Goal: Check status: Check status

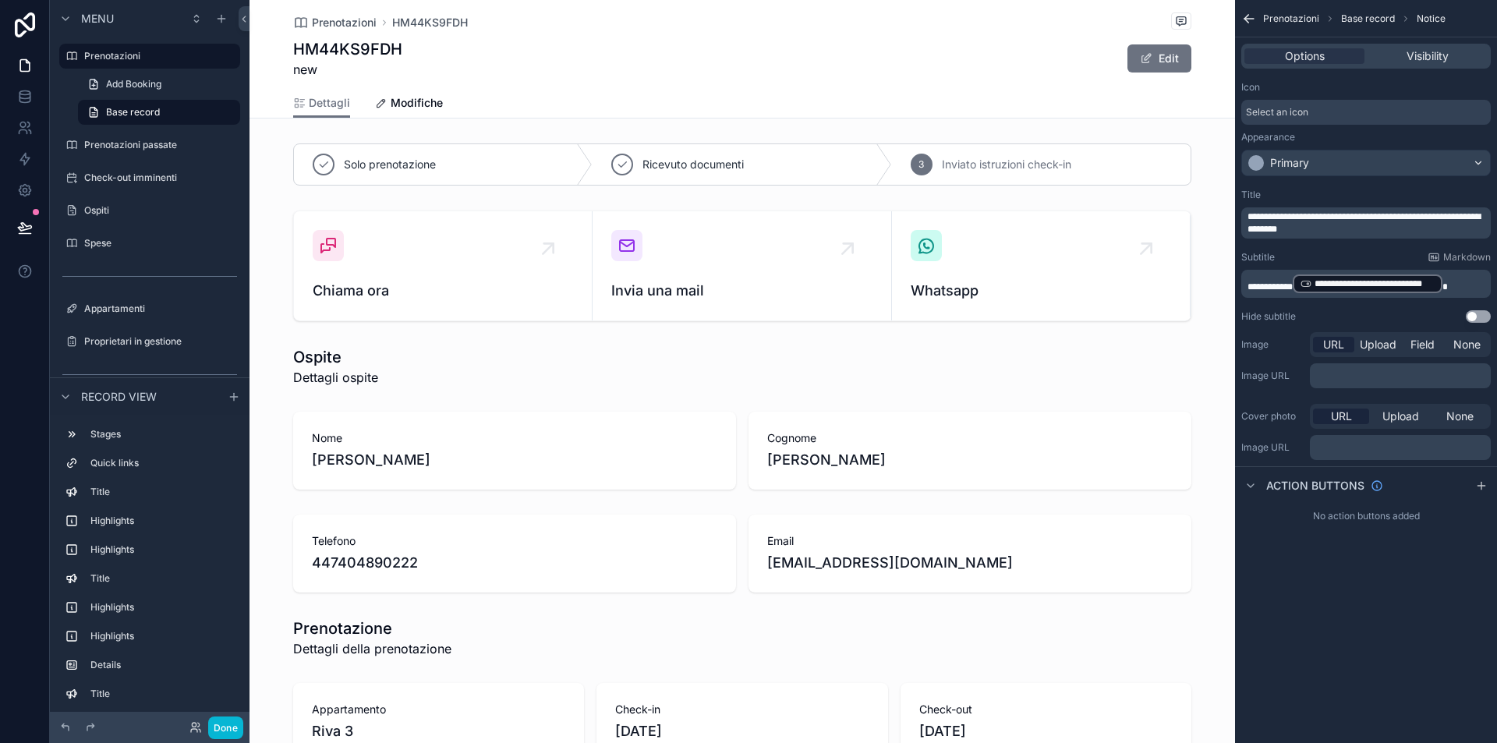
scroll to position [1435, 0]
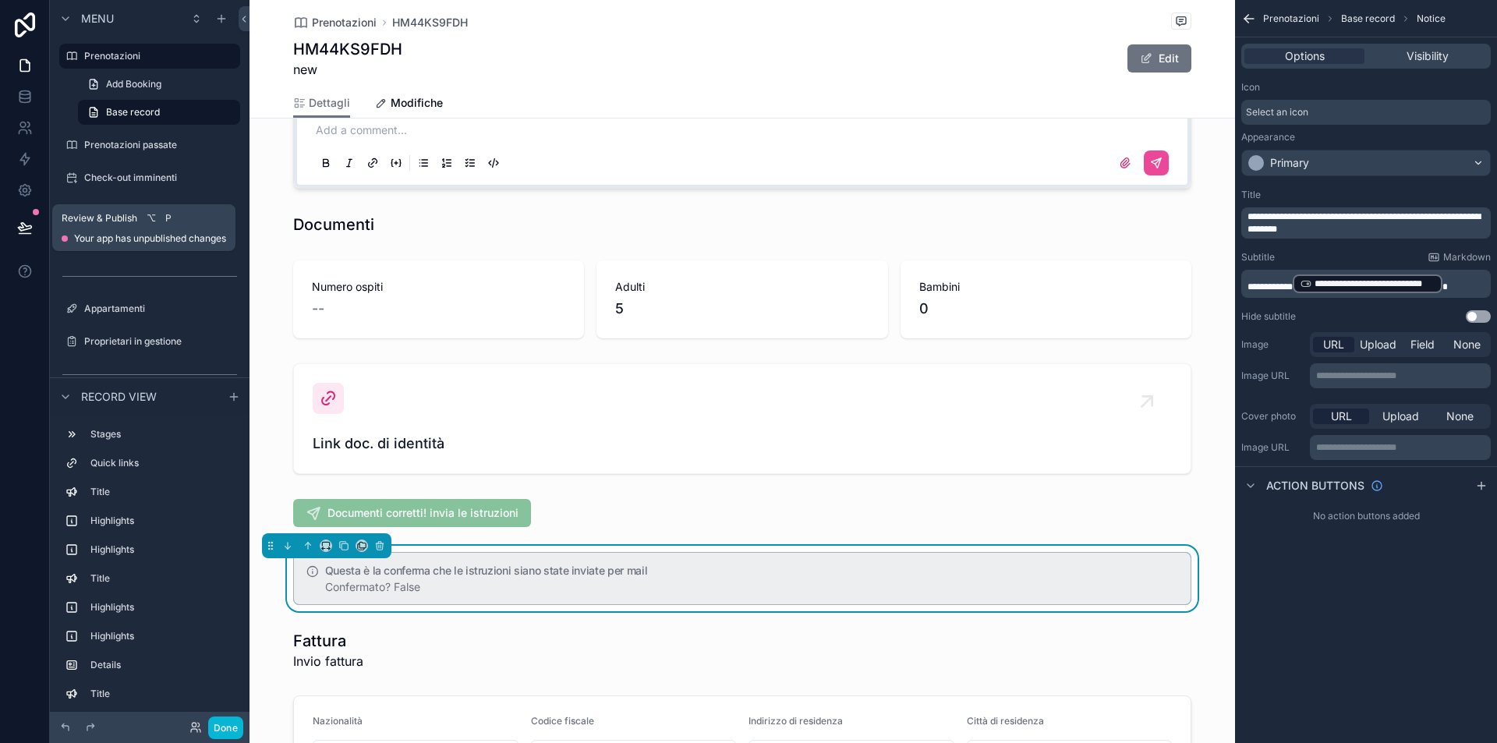
click at [17, 221] on icon at bounding box center [25, 228] width 16 height 16
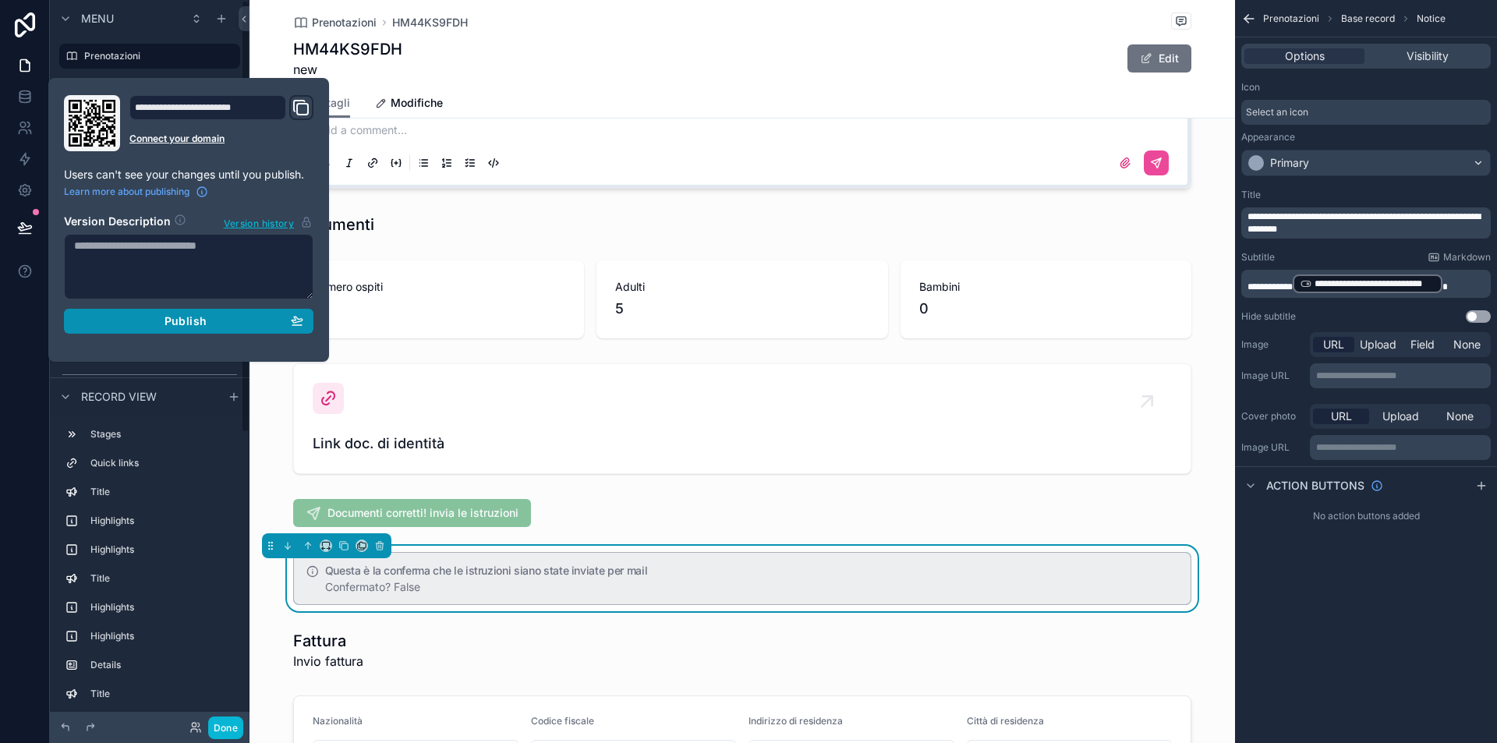
click at [168, 317] on span "Publish" at bounding box center [185, 321] width 42 height 14
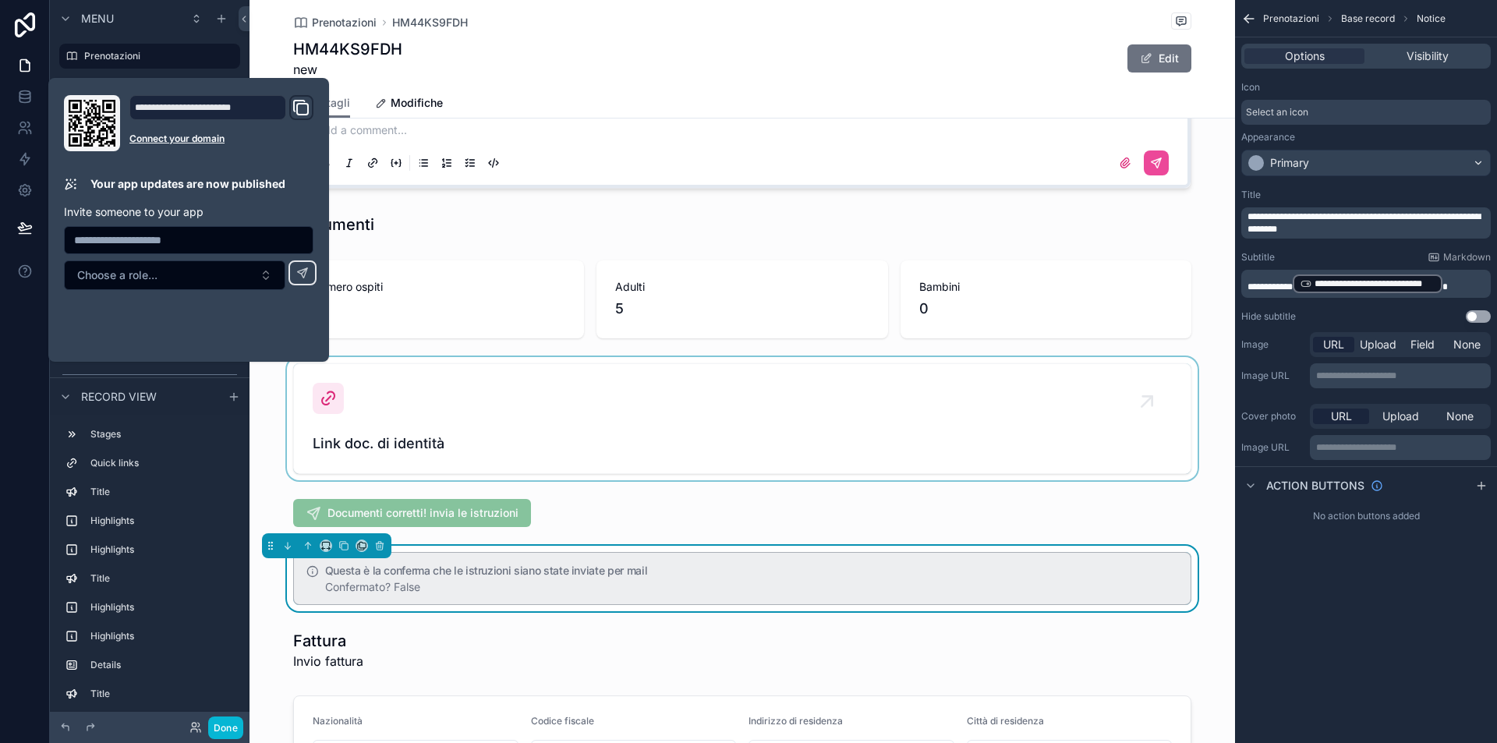
click at [276, 465] on div "scrollable content" at bounding box center [741, 418] width 985 height 123
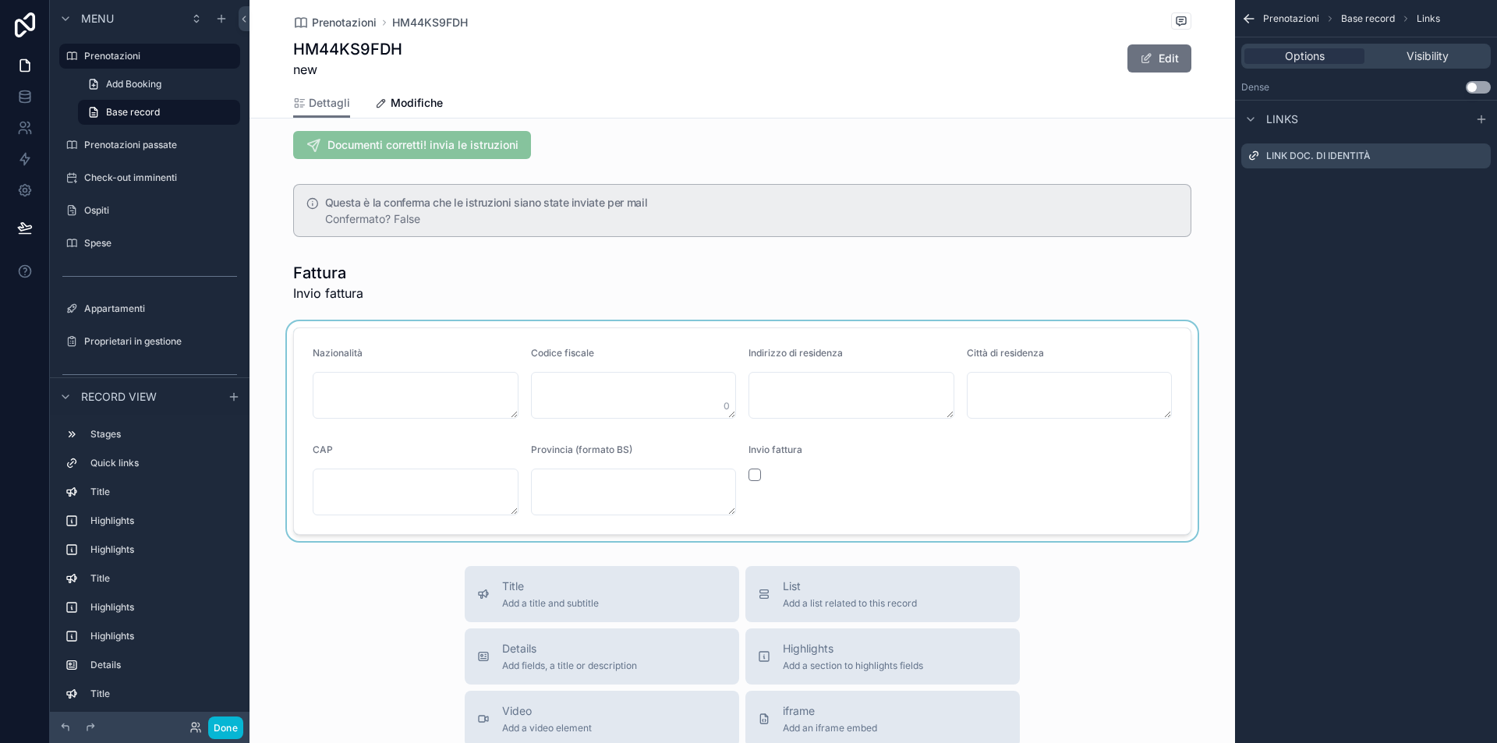
scroll to position [1653, 0]
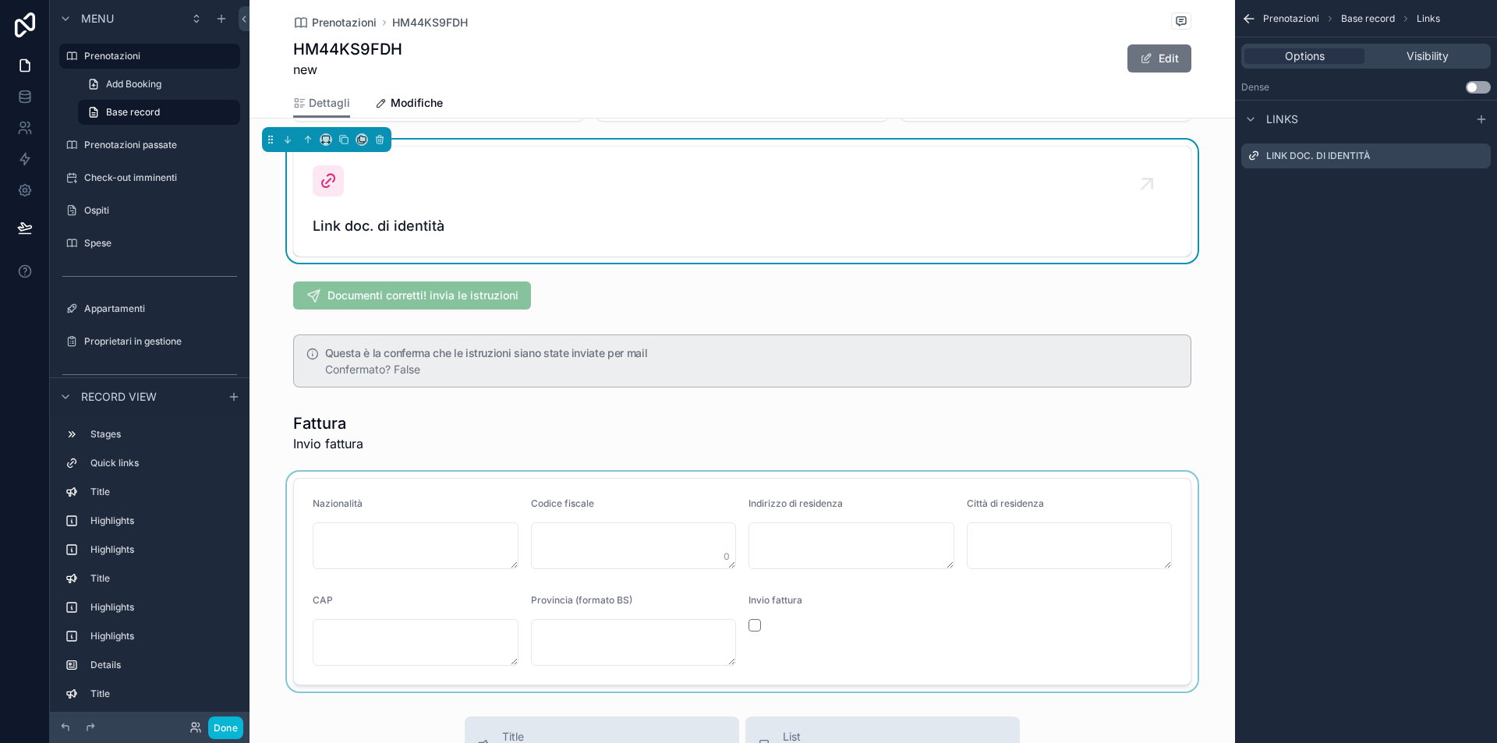
click at [377, 536] on div "scrollable content" at bounding box center [741, 582] width 985 height 220
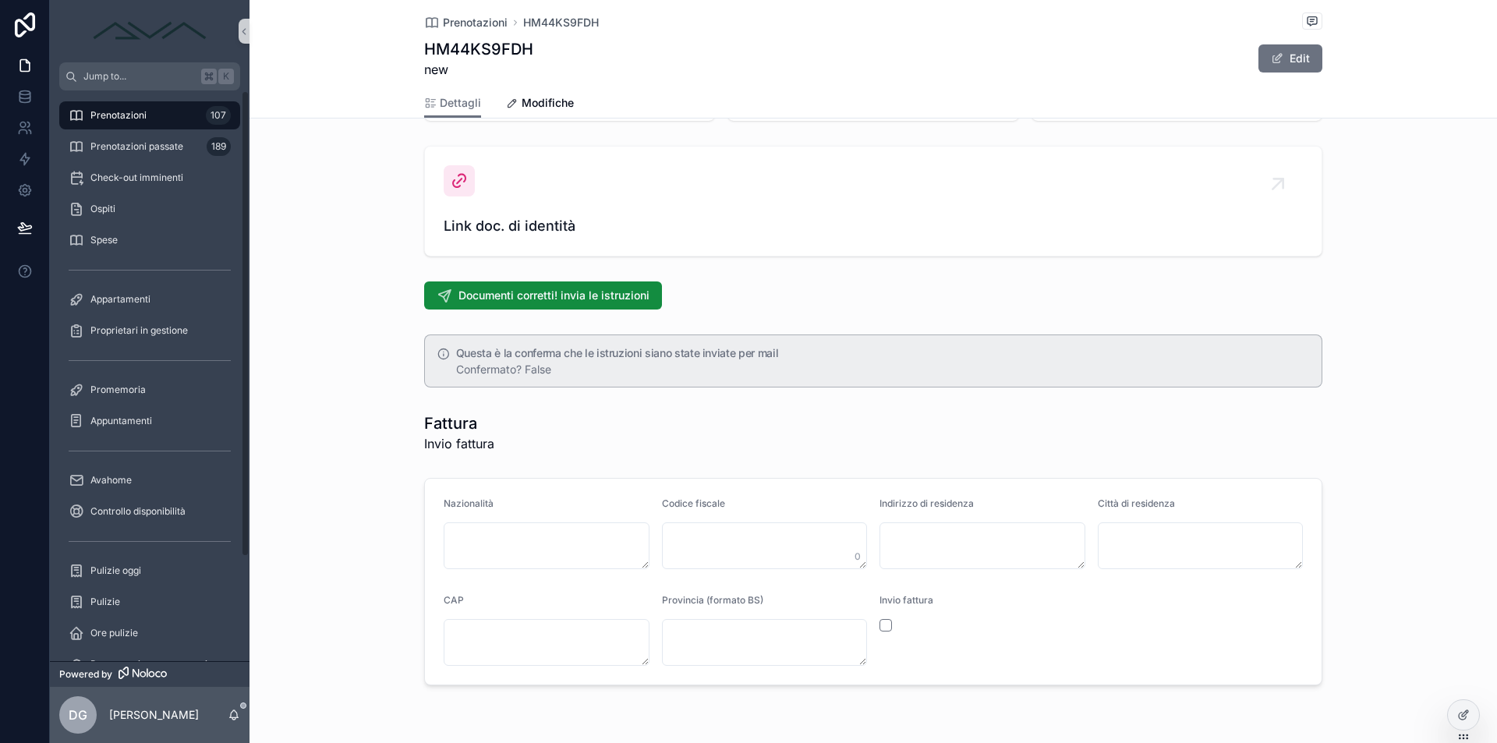
click at [119, 118] on span "Prenotazioni" at bounding box center [118, 115] width 56 height 12
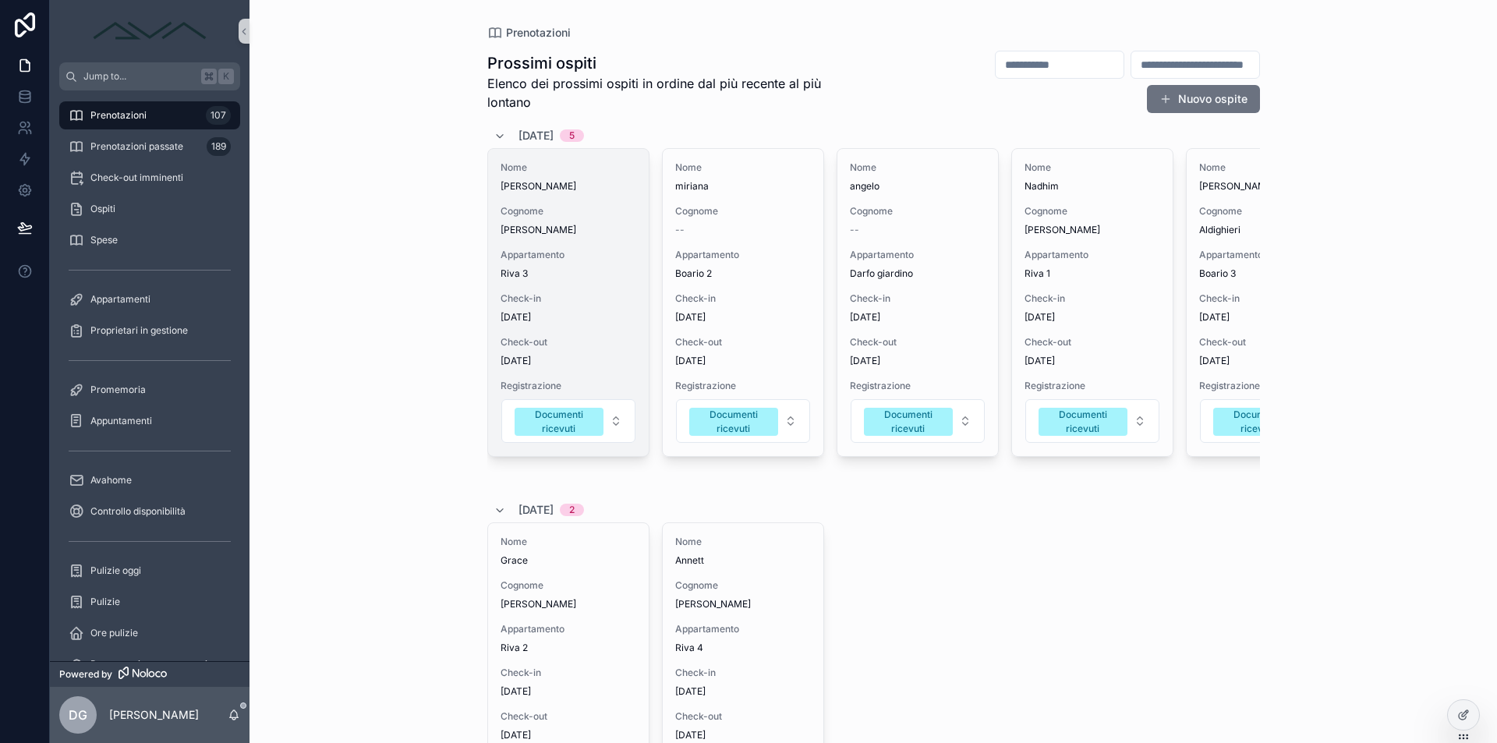
click at [570, 183] on span "[PERSON_NAME]" at bounding box center [568, 186] width 136 height 12
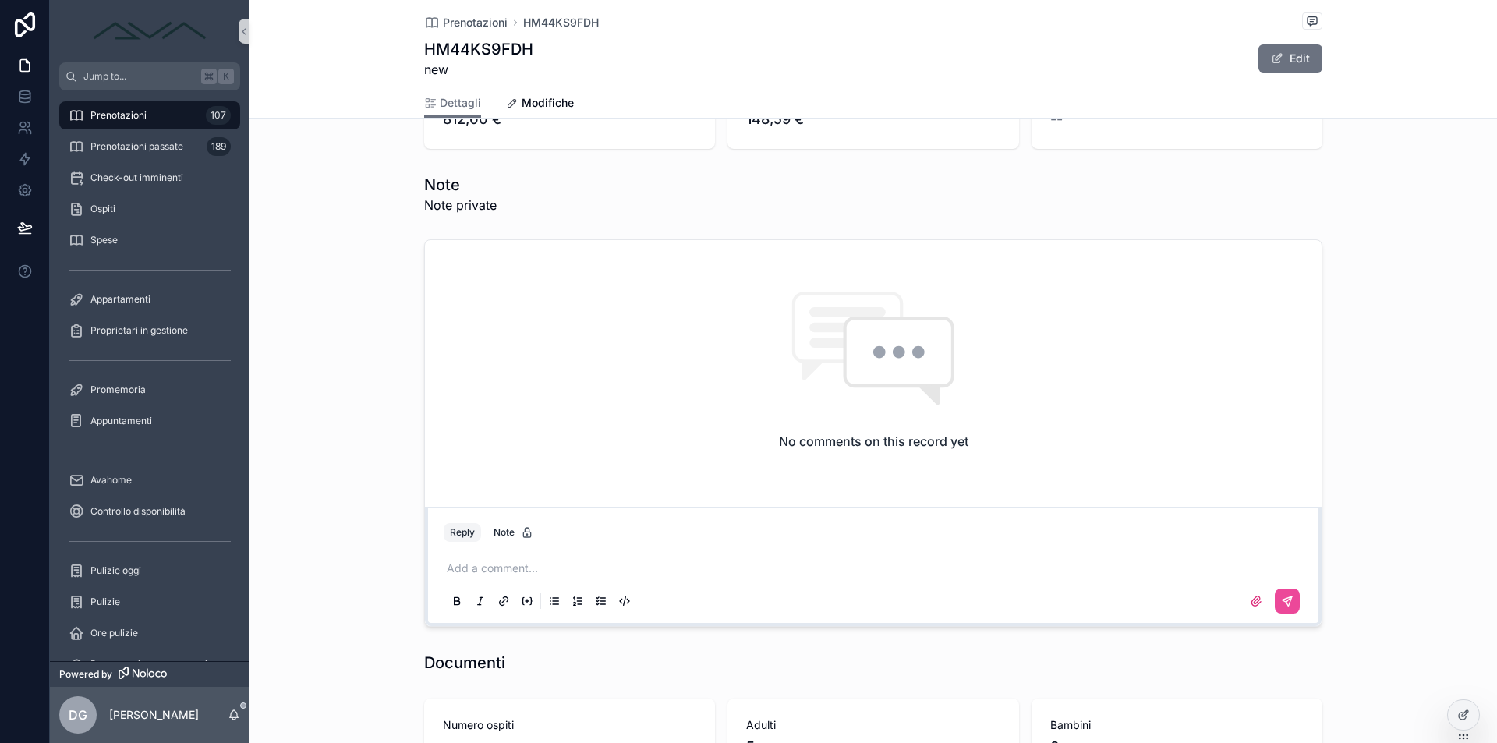
scroll to position [1701, 0]
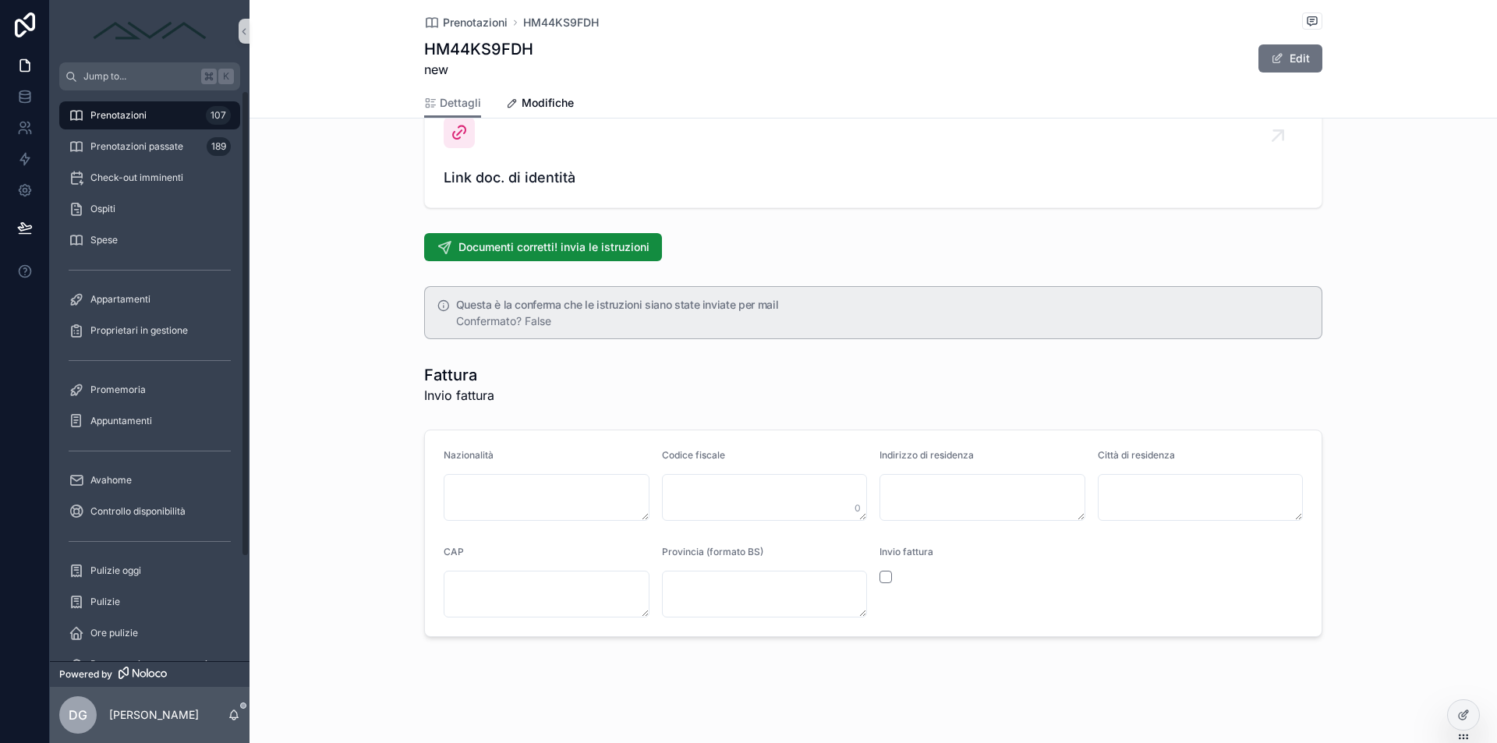
click at [154, 113] on div "Prenotazioni 107" at bounding box center [150, 115] width 162 height 25
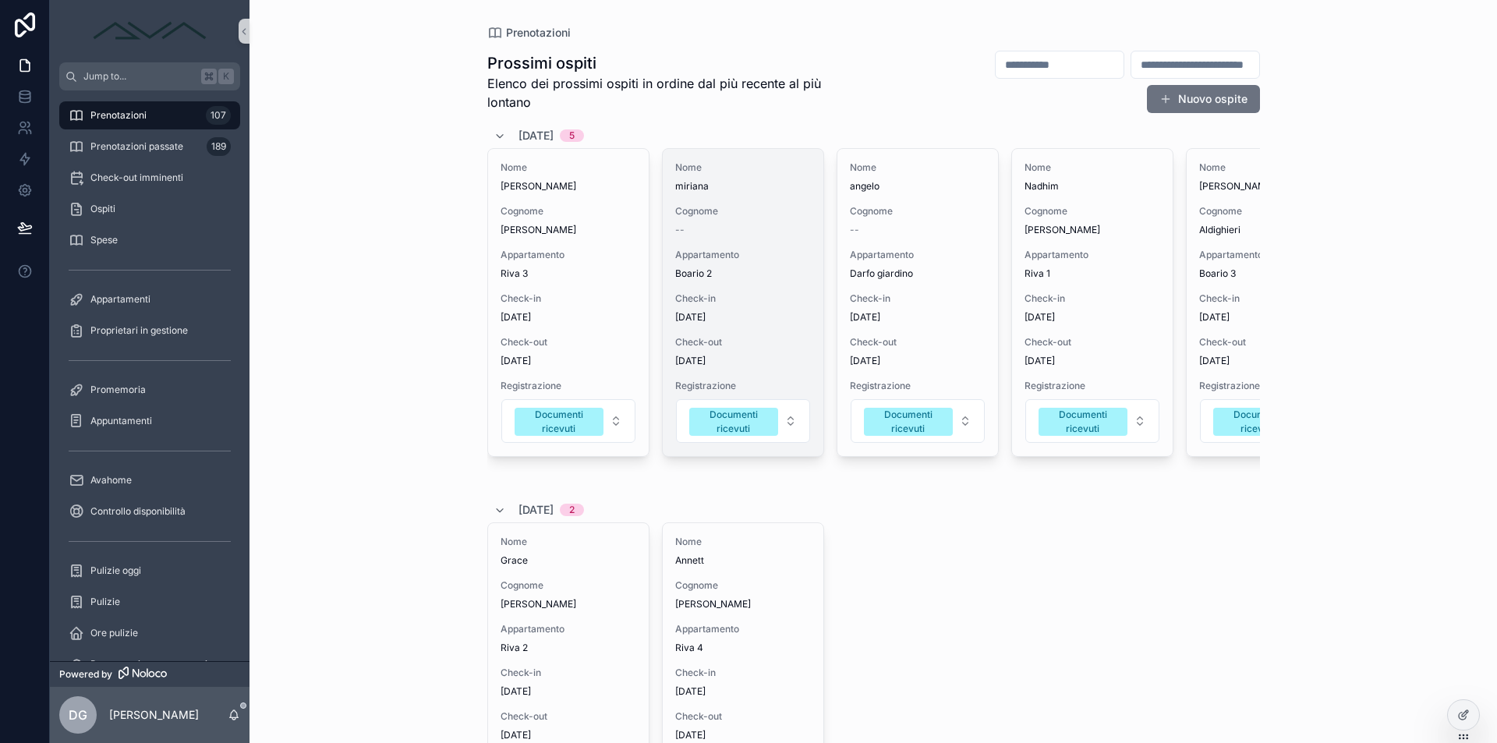
click at [741, 264] on div "Appartamento Boario 2" at bounding box center [743, 264] width 136 height 31
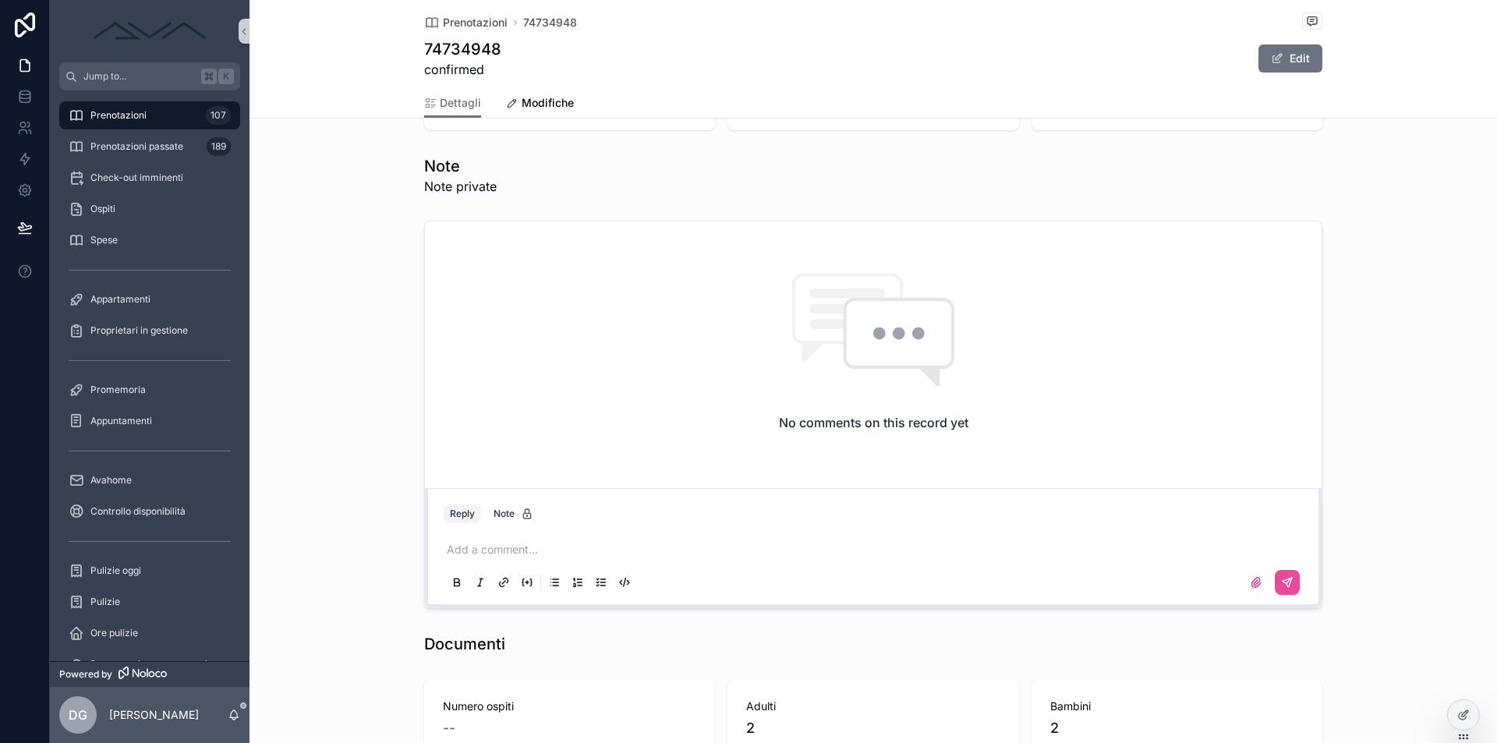
scroll to position [1701, 0]
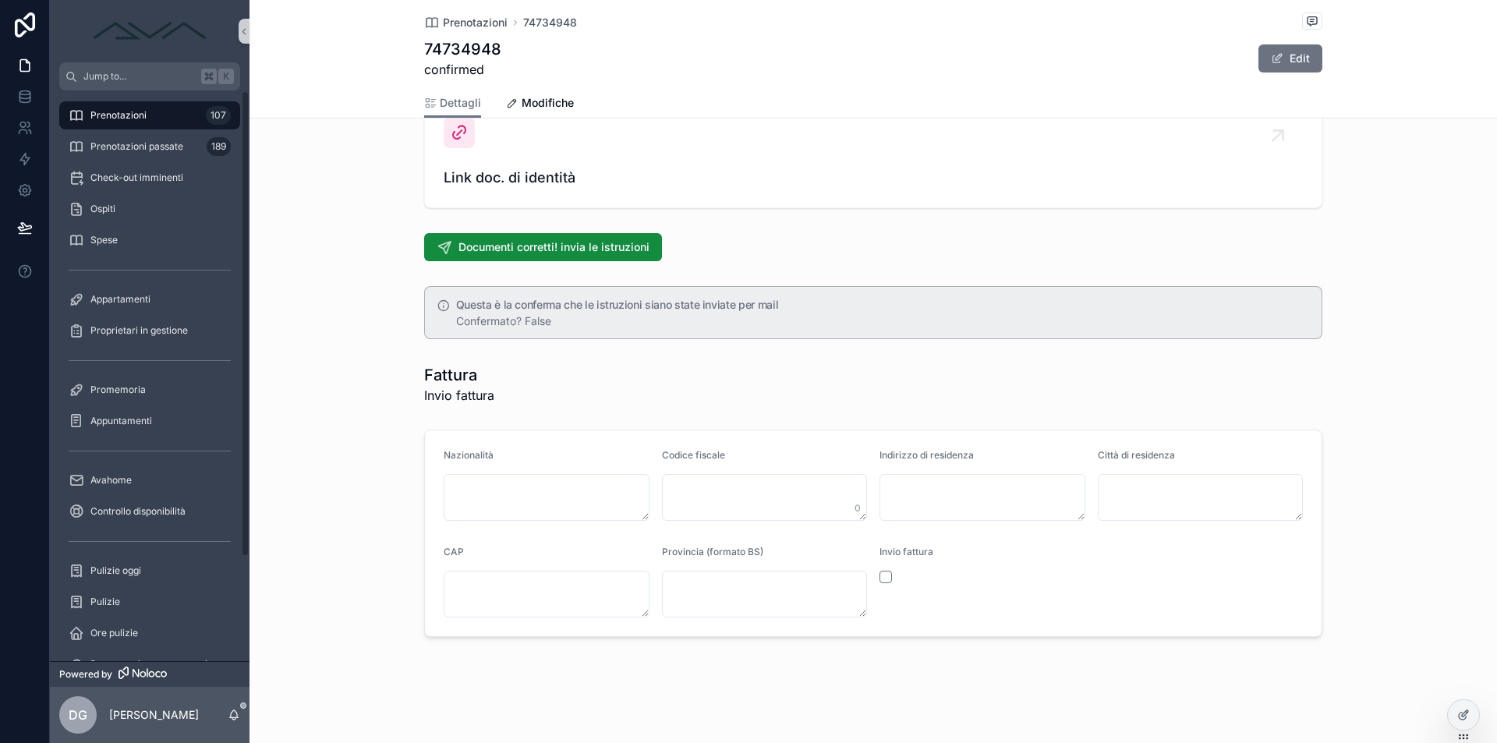
click at [138, 113] on span "Prenotazioni" at bounding box center [118, 115] width 56 height 12
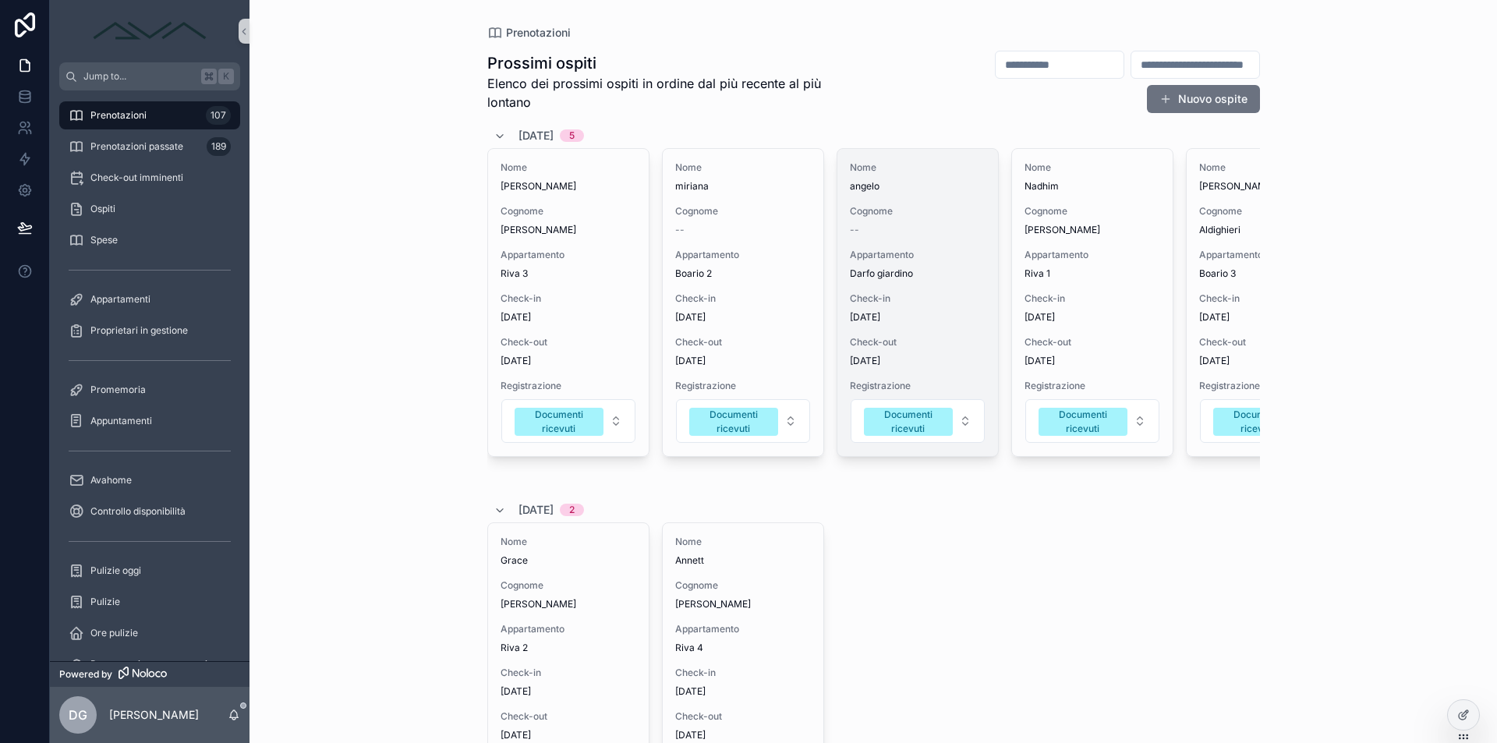
scroll to position [0, 88]
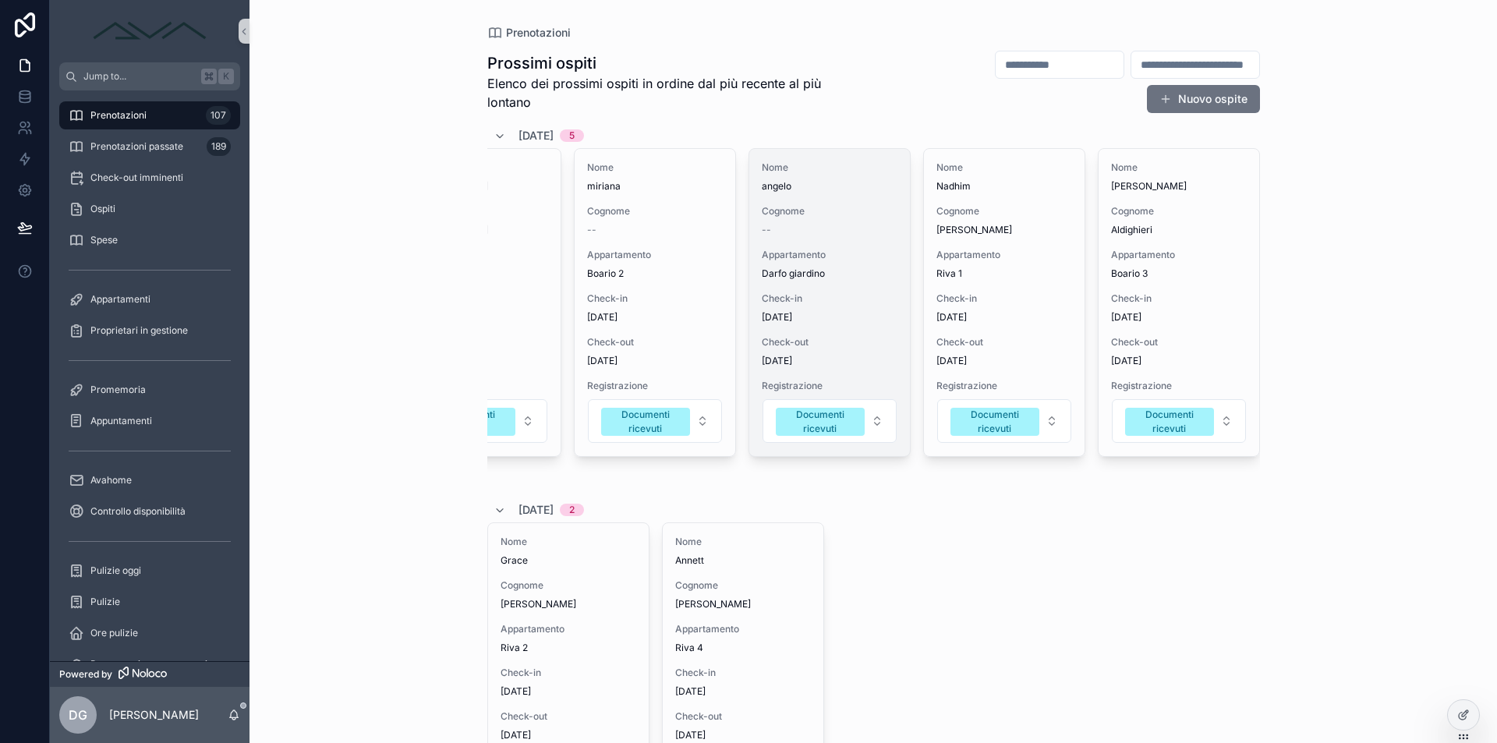
click at [830, 249] on span "Appartamento" at bounding box center [830, 255] width 136 height 12
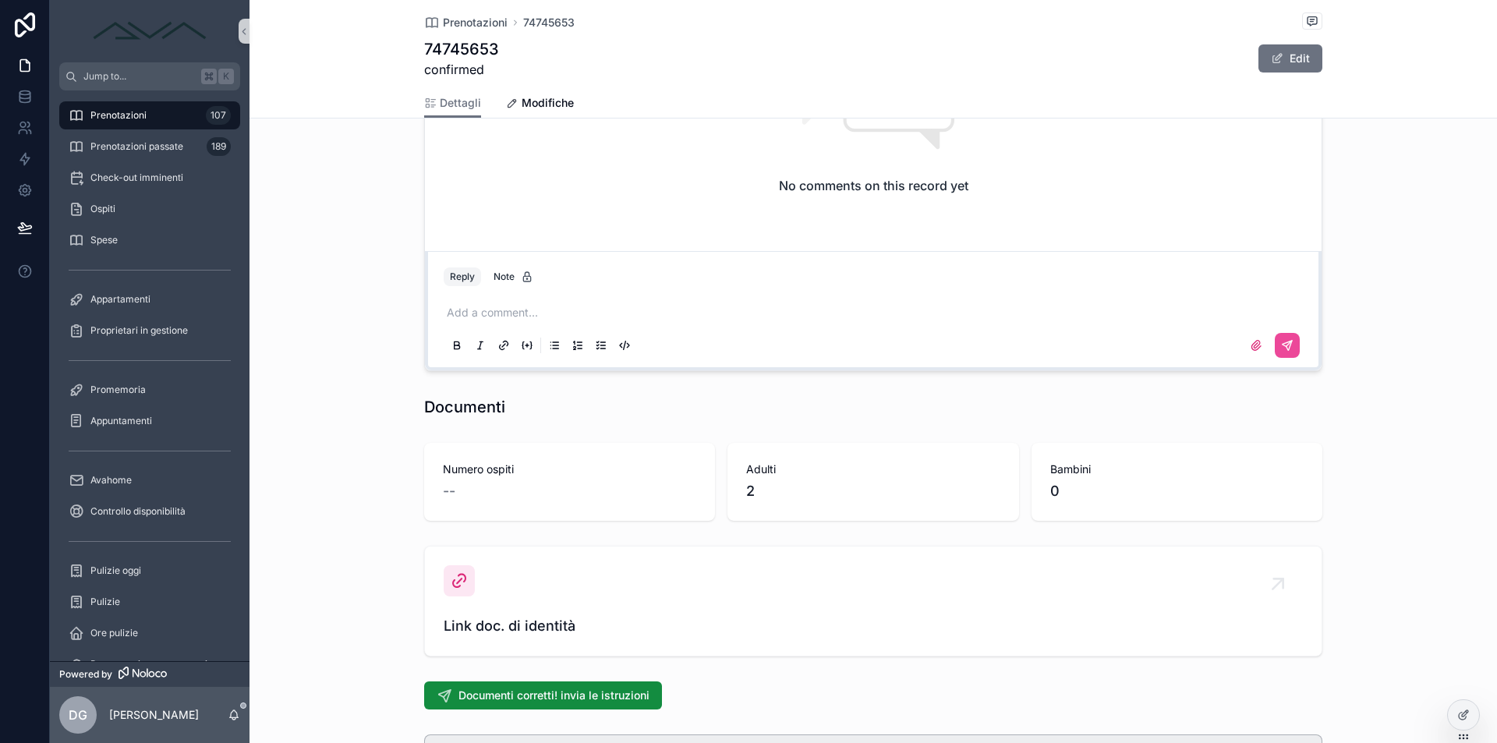
scroll to position [1701, 0]
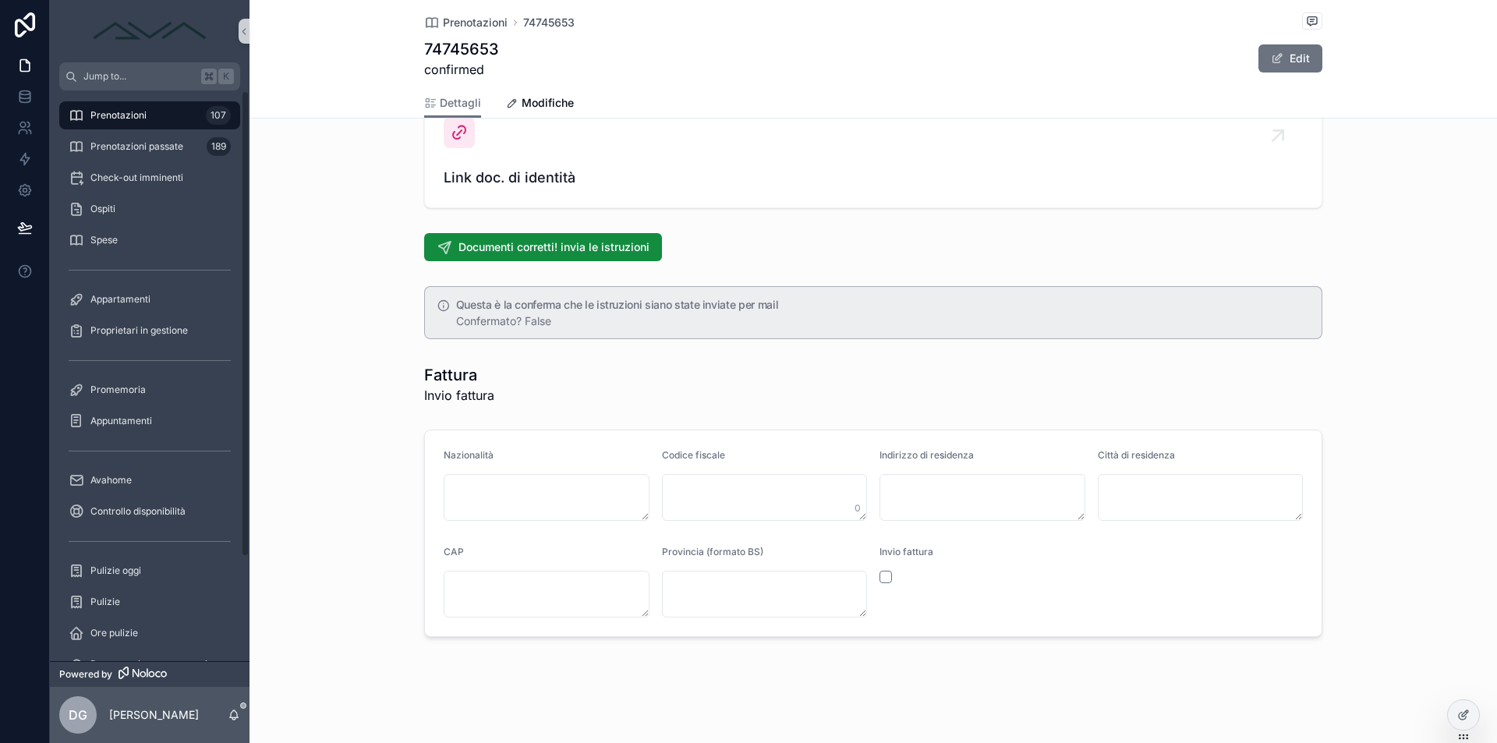
click at [164, 110] on div "Prenotazioni 107" at bounding box center [150, 115] width 162 height 25
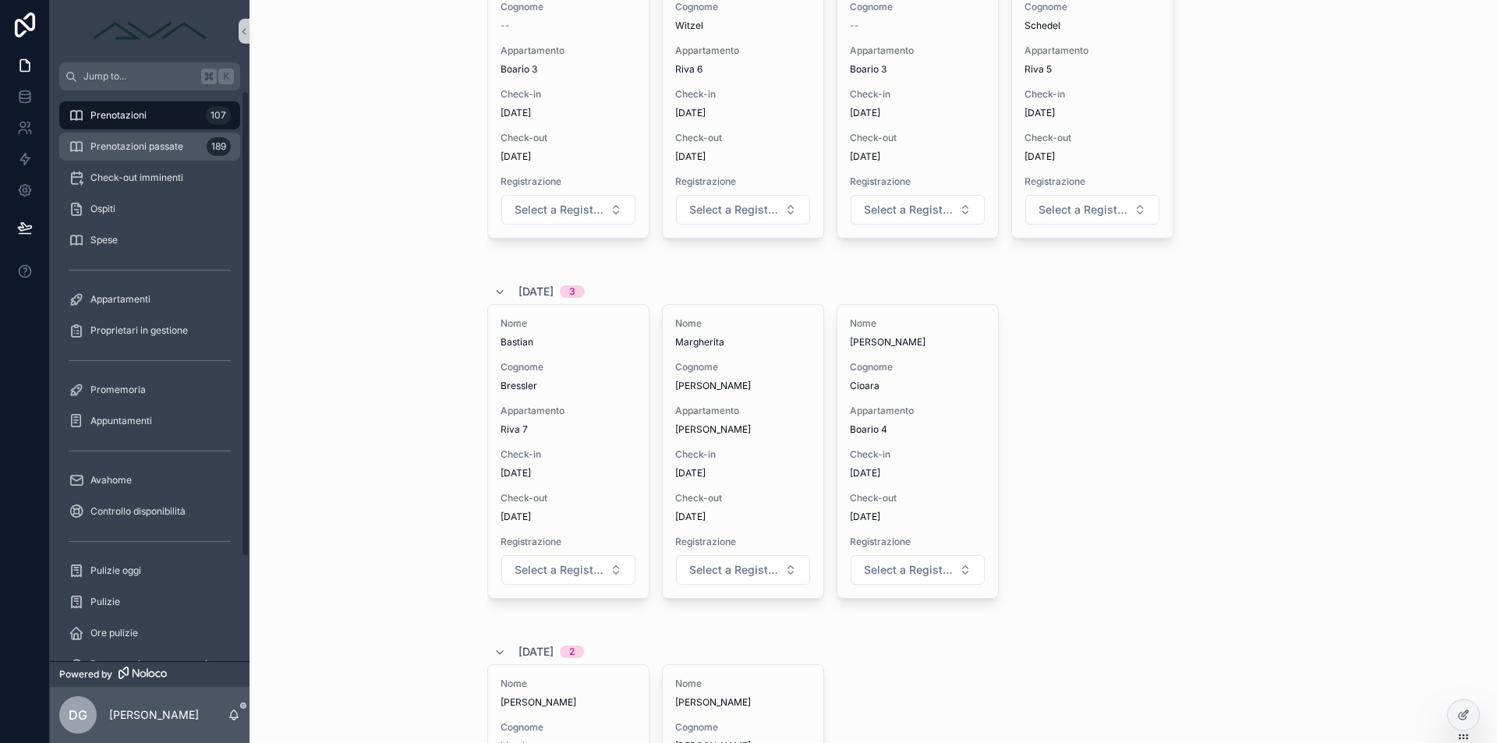
click at [194, 147] on div "Prenotazioni passate 189" at bounding box center [150, 146] width 162 height 25
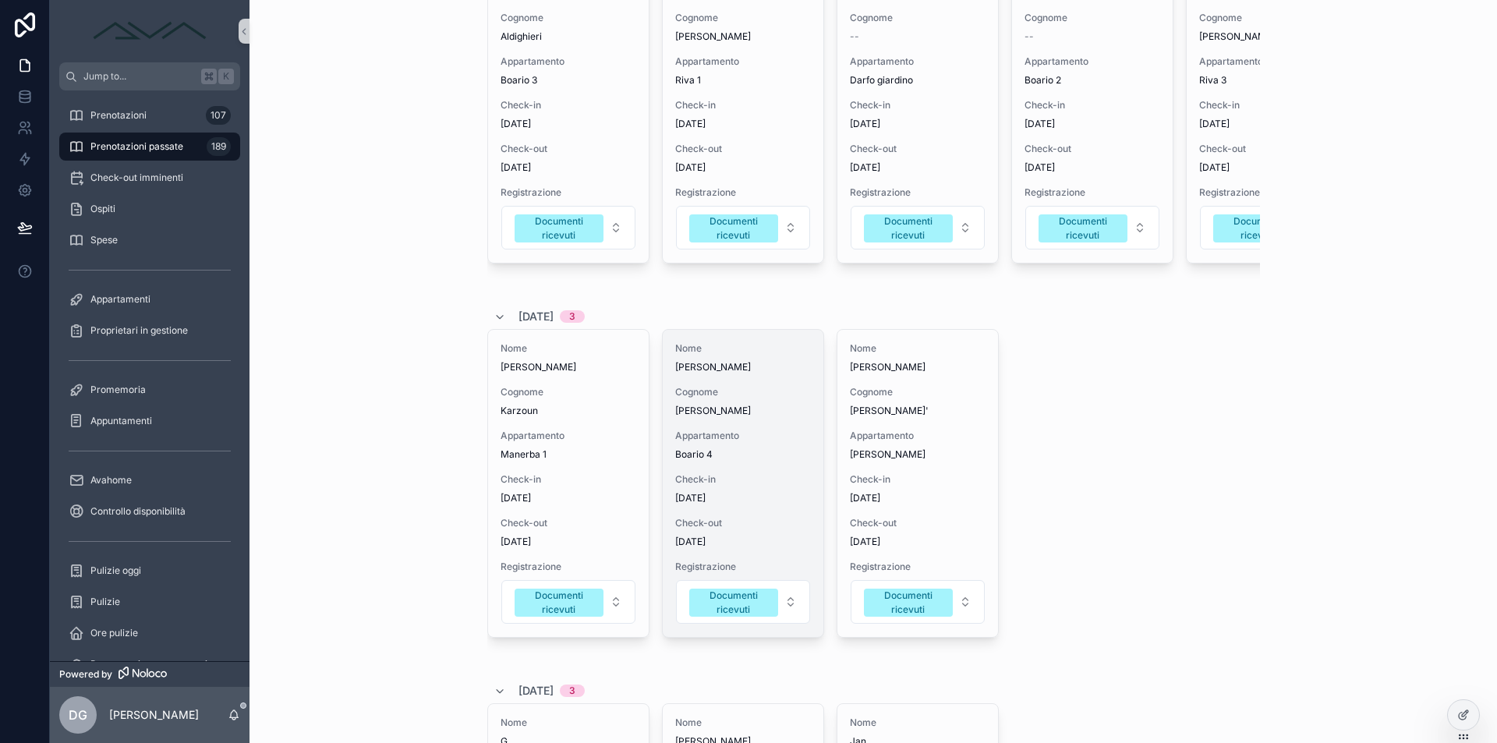
scroll to position [312, 0]
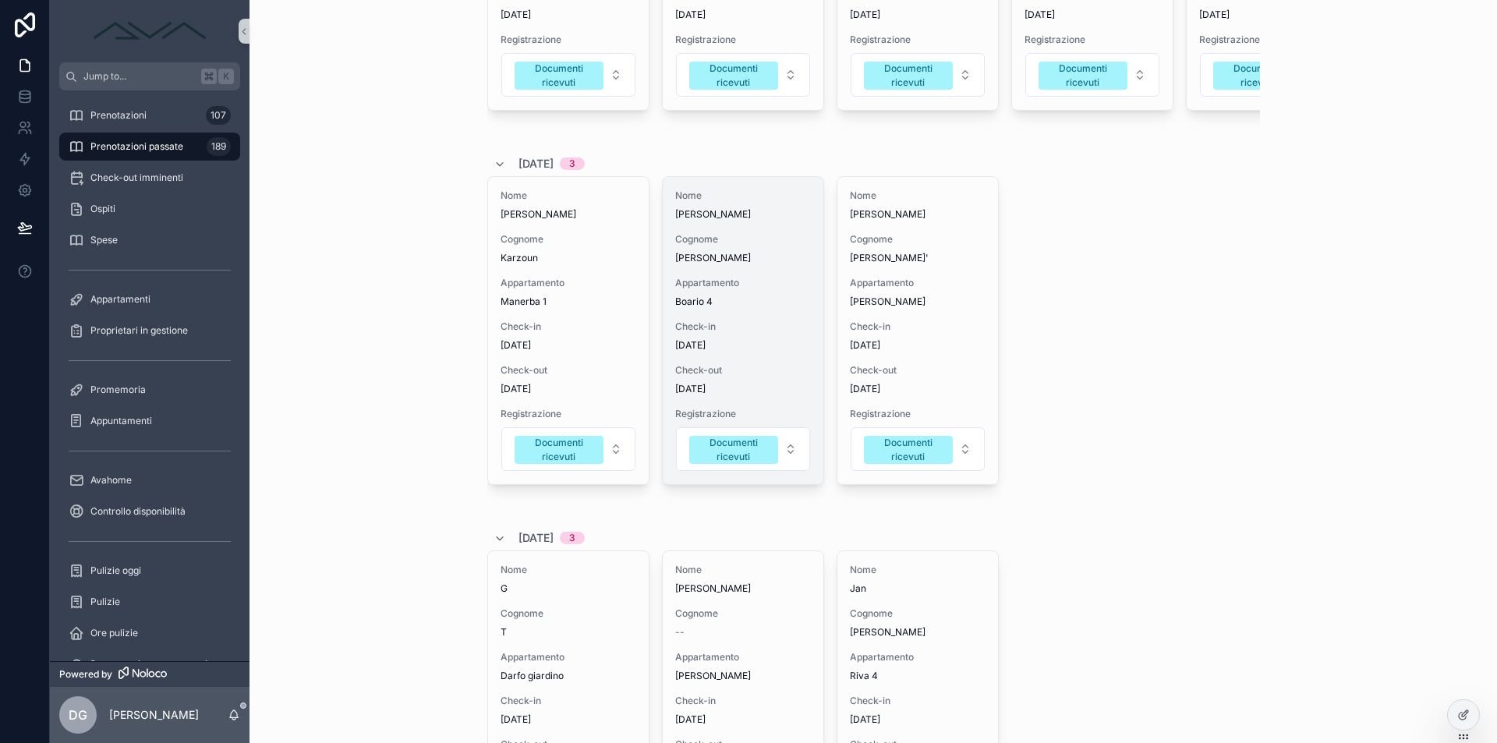
click at [734, 339] on span "[DATE]" at bounding box center [743, 345] width 136 height 12
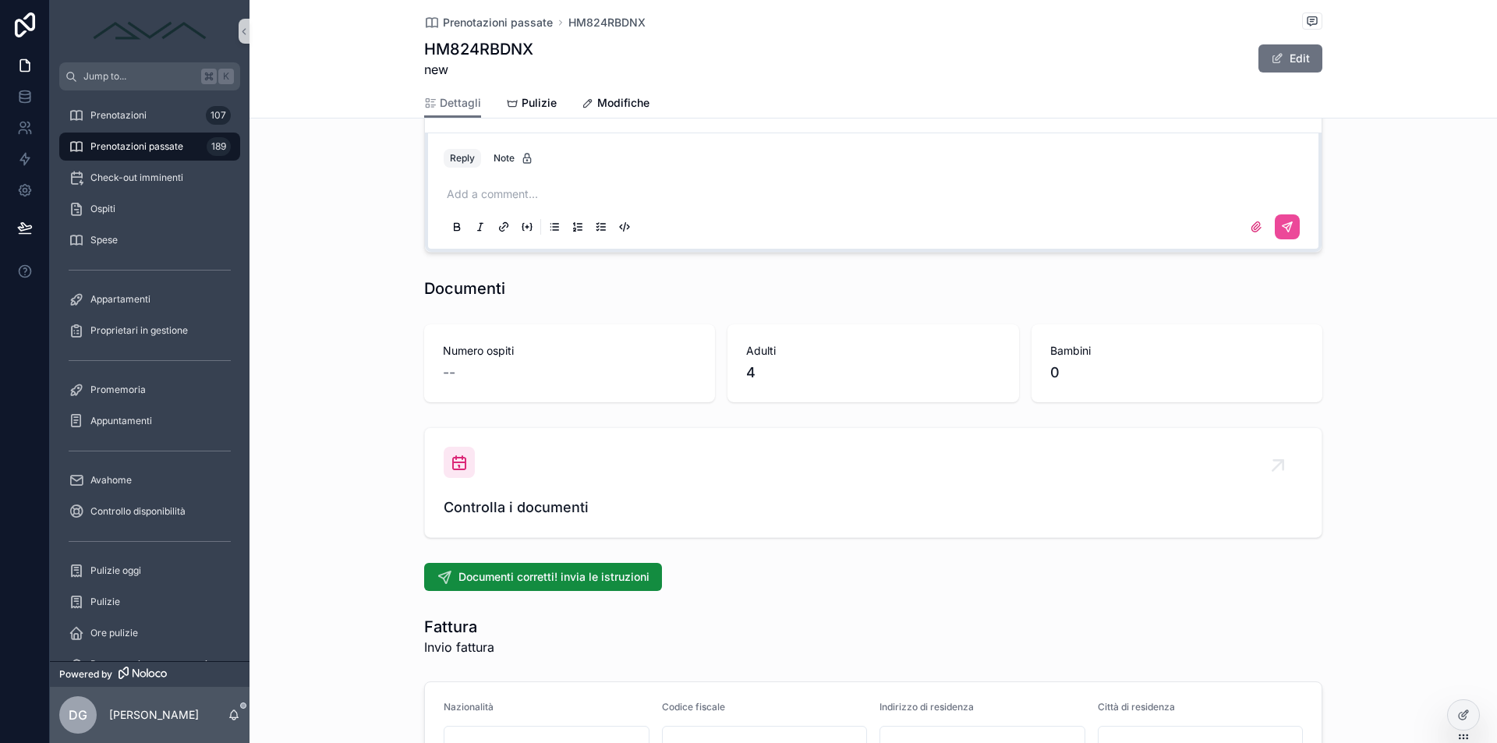
scroll to position [1791, 0]
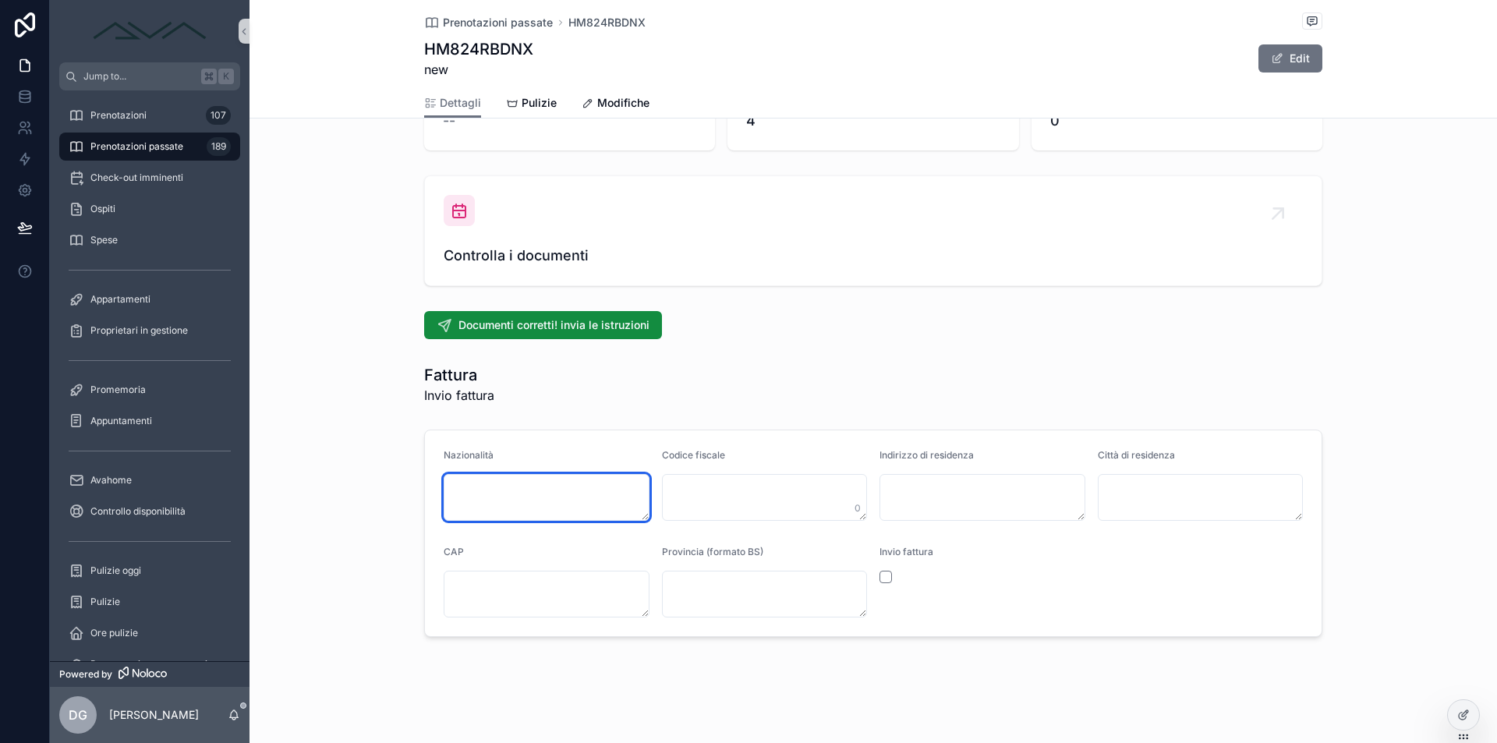
click at [556, 502] on textarea "scrollable content" at bounding box center [547, 497] width 206 height 47
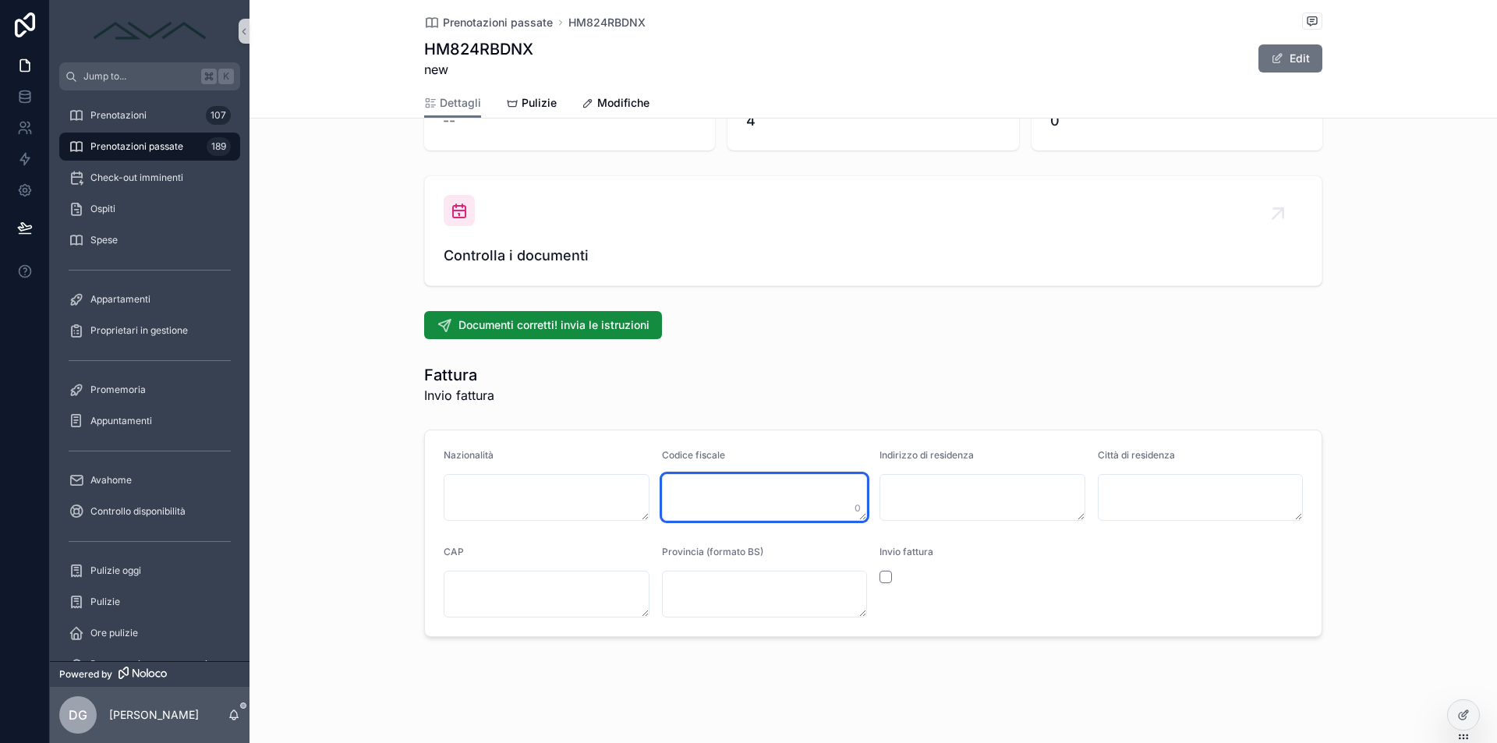
click at [808, 490] on textarea "scrollable content" at bounding box center [765, 497] width 206 height 47
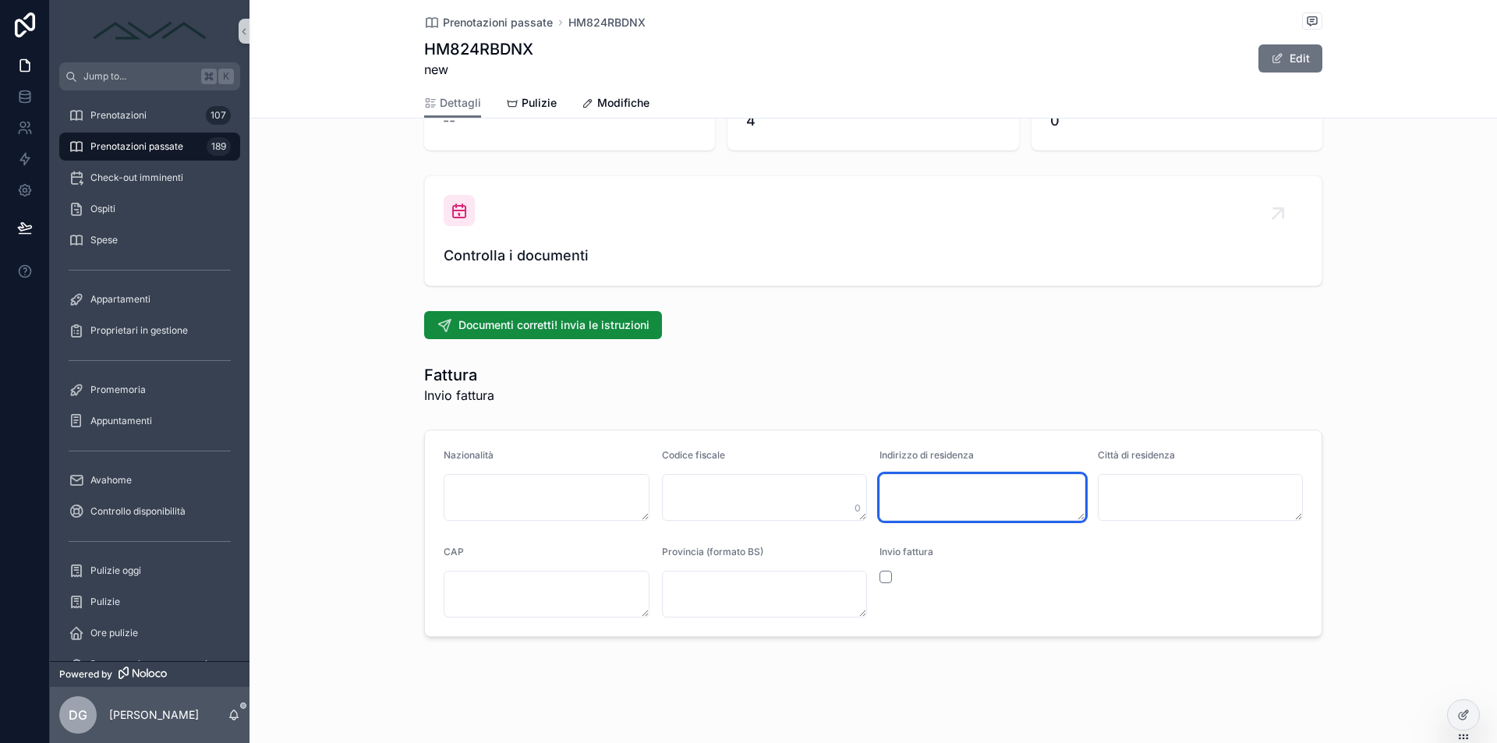
click at [954, 486] on textarea "scrollable content" at bounding box center [982, 497] width 206 height 47
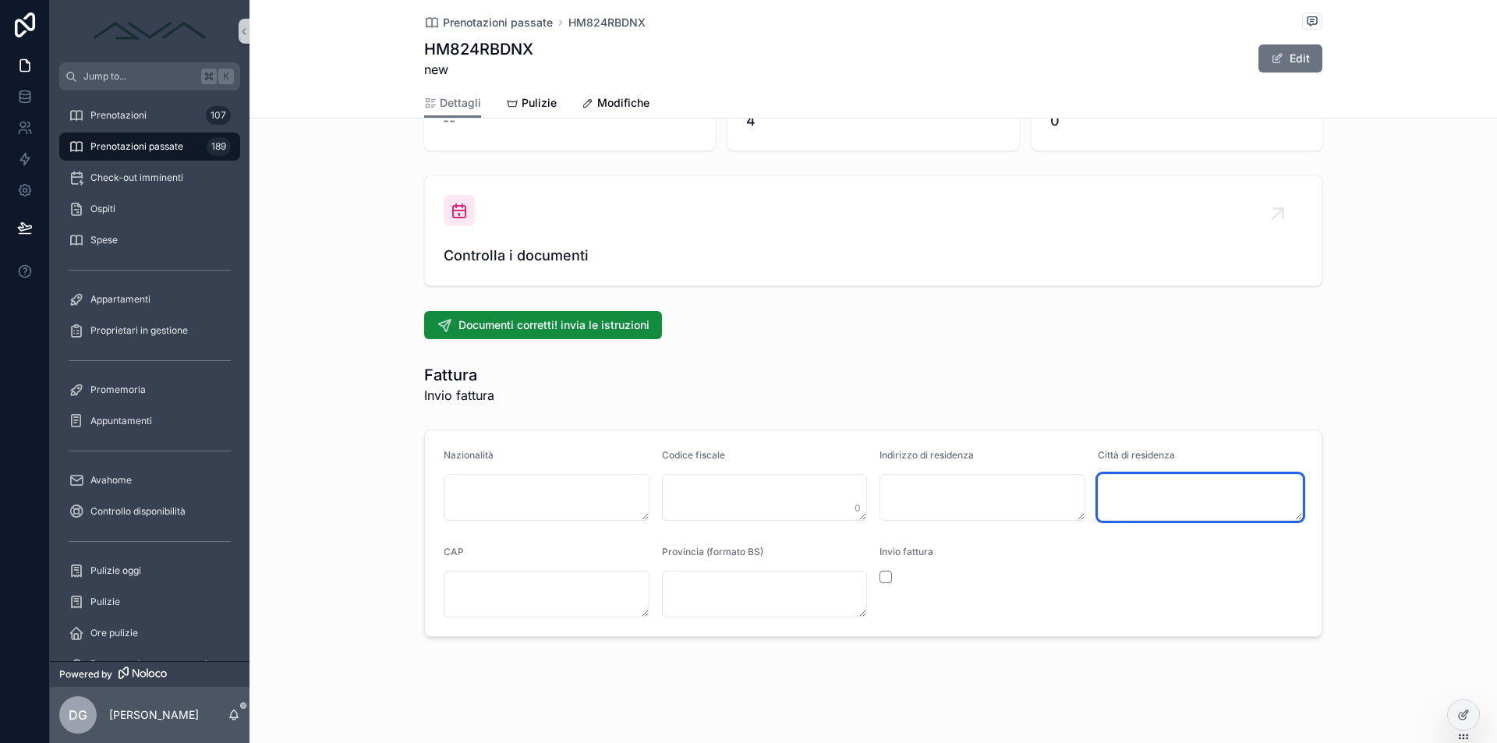
click at [1162, 474] on textarea "scrollable content" at bounding box center [1201, 497] width 206 height 47
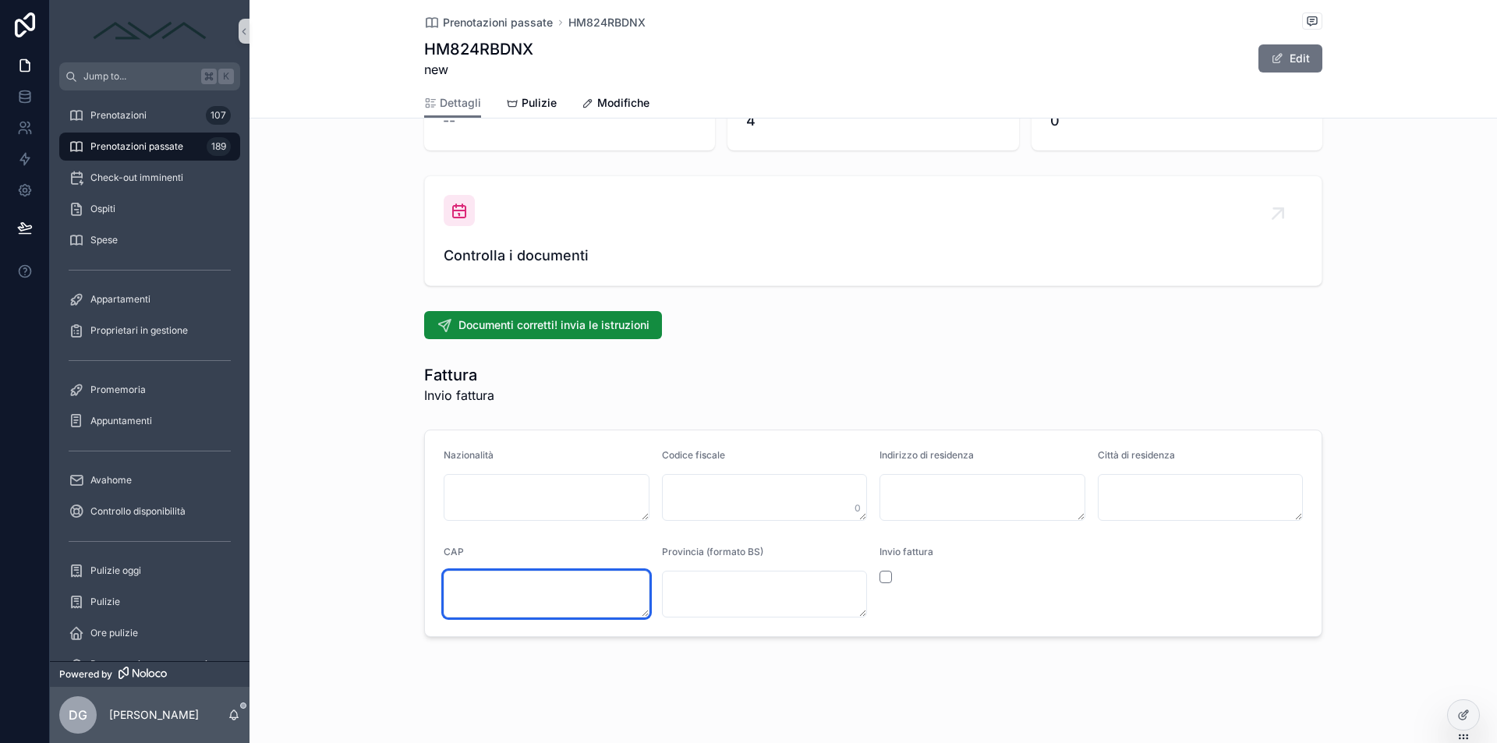
click at [574, 577] on textarea "scrollable content" at bounding box center [547, 594] width 206 height 47
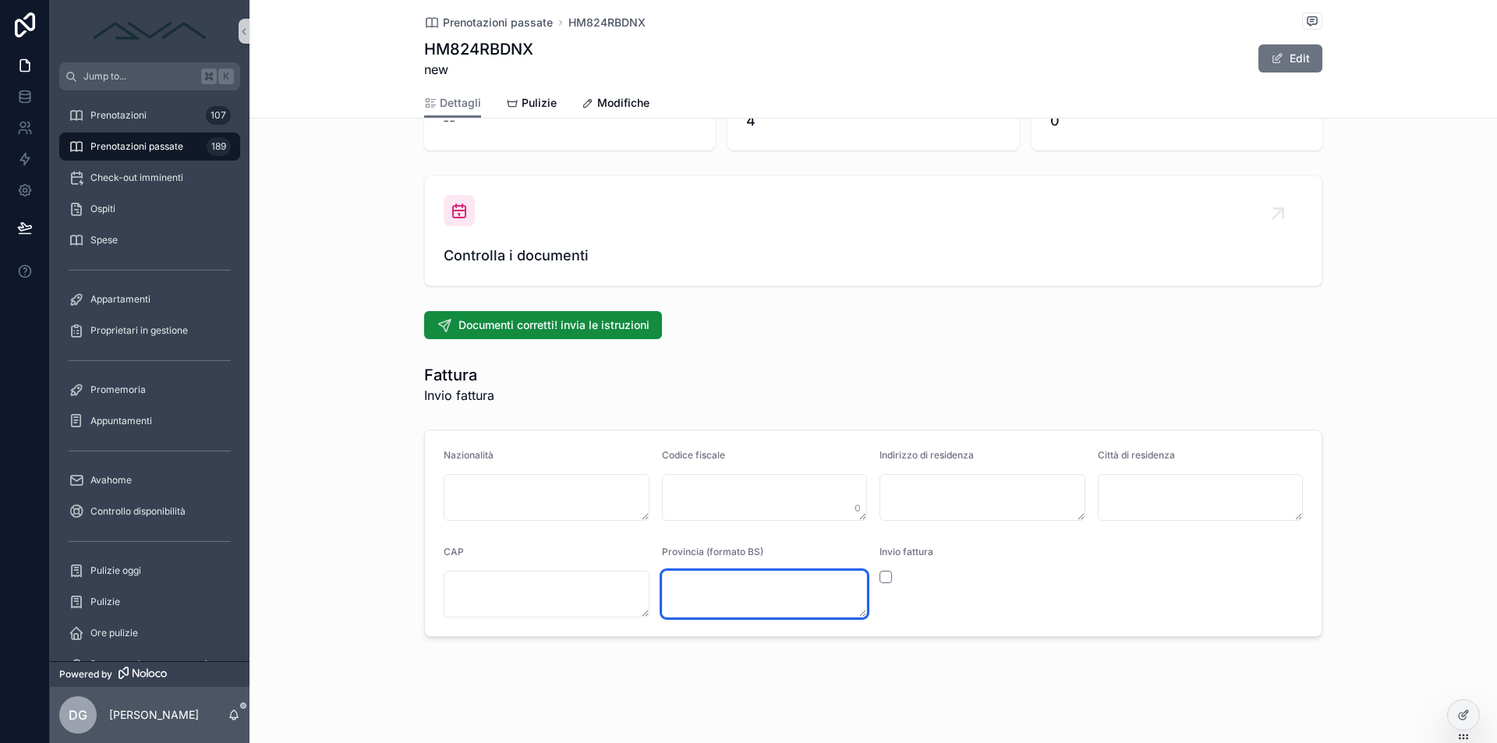
click at [696, 578] on textarea "scrollable content" at bounding box center [765, 594] width 206 height 47
